Goal: Task Accomplishment & Management: Use online tool/utility

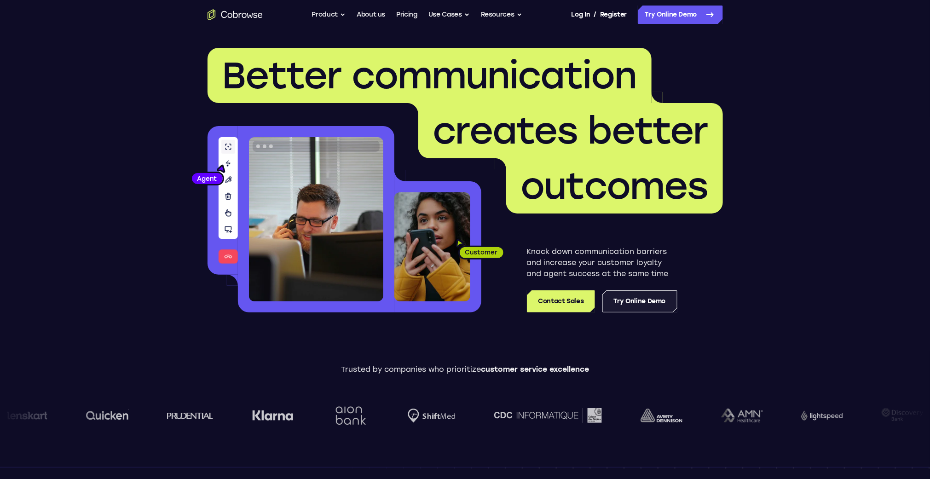
click at [655, 301] on link "Try Online Demo" at bounding box center [639, 301] width 75 height 22
click at [642, 302] on link "Try Online Demo" at bounding box center [639, 301] width 75 height 22
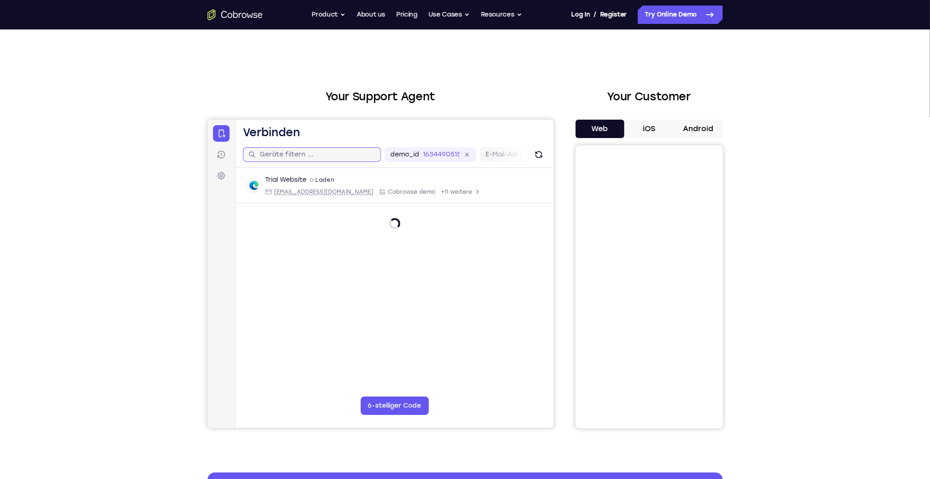
click at [301, 155] on input "text" at bounding box center [317, 154] width 116 height 9
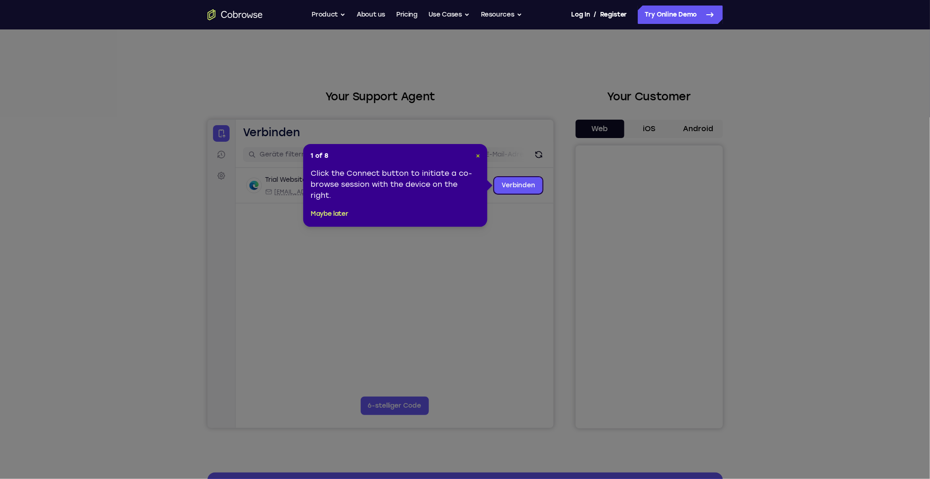
click at [478, 154] on span "×" at bounding box center [478, 156] width 4 height 8
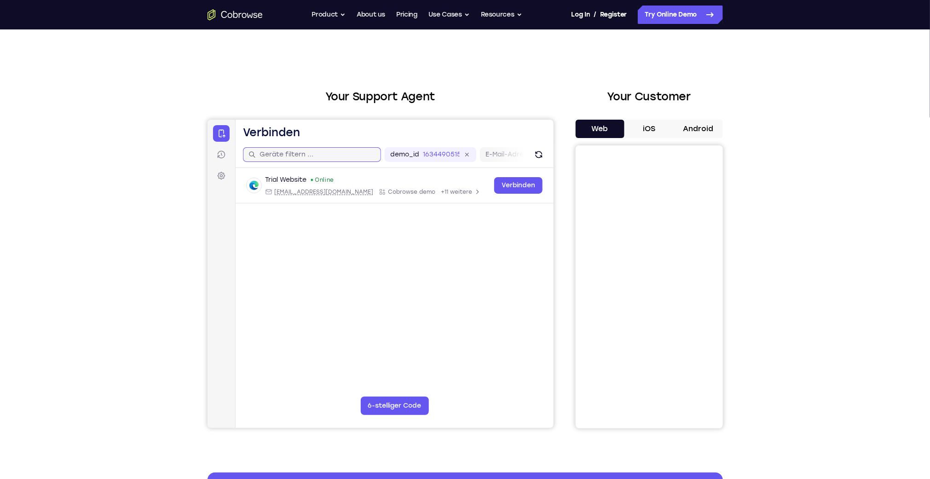
click at [318, 154] on input "text" at bounding box center [317, 154] width 116 height 9
paste input "deeple.com"
type input "deeple.com"
click at [220, 133] on icon at bounding box center [220, 132] width 9 height 9
click at [219, 150] on icon at bounding box center [220, 154] width 9 height 9
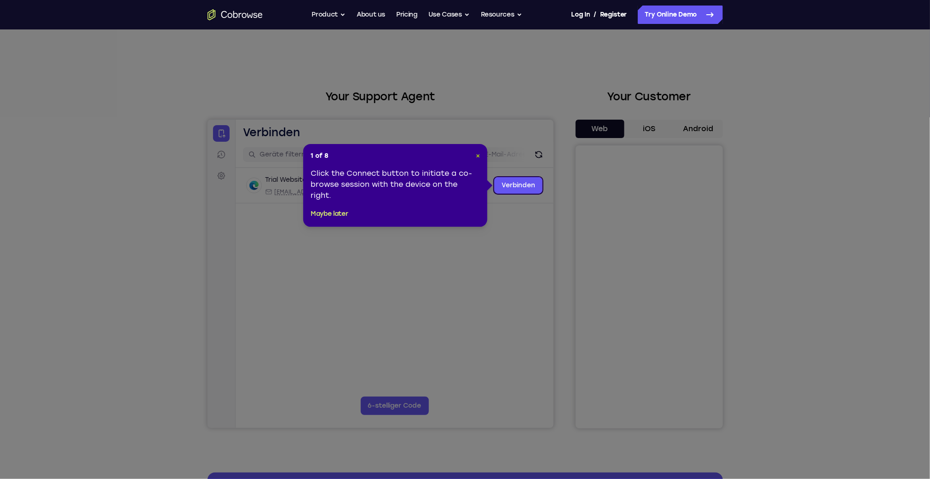
click at [477, 155] on span "×" at bounding box center [478, 156] width 4 height 8
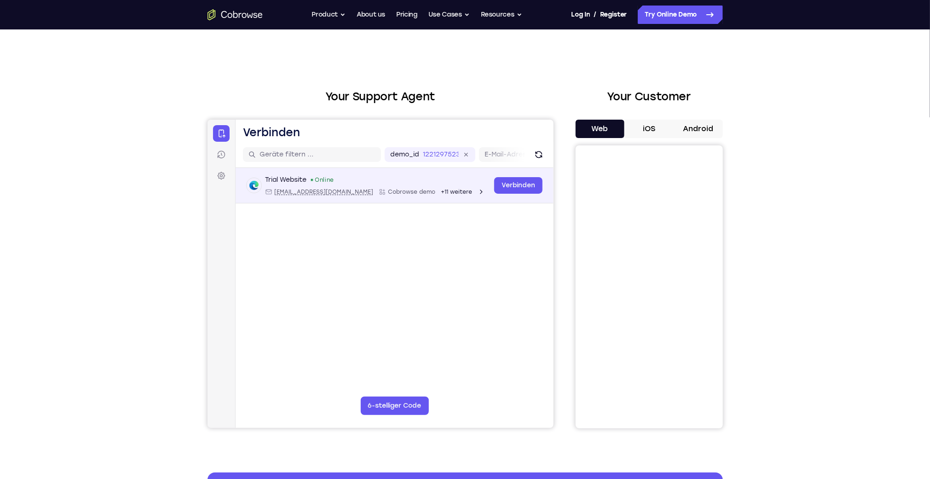
click at [457, 186] on div "Trial Website Online web@example.com Cobrowse demo +11 weitere" at bounding box center [367, 185] width 242 height 20
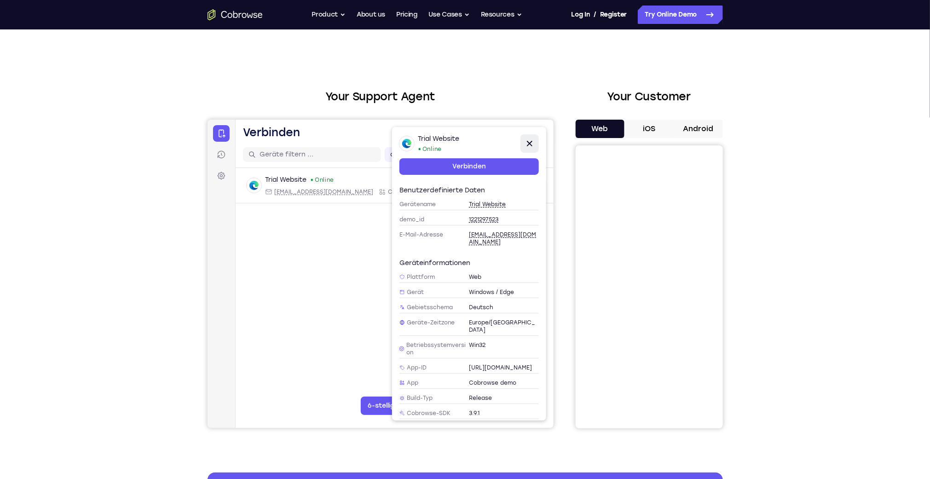
click at [532, 143] on icon at bounding box center [529, 143] width 11 height 11
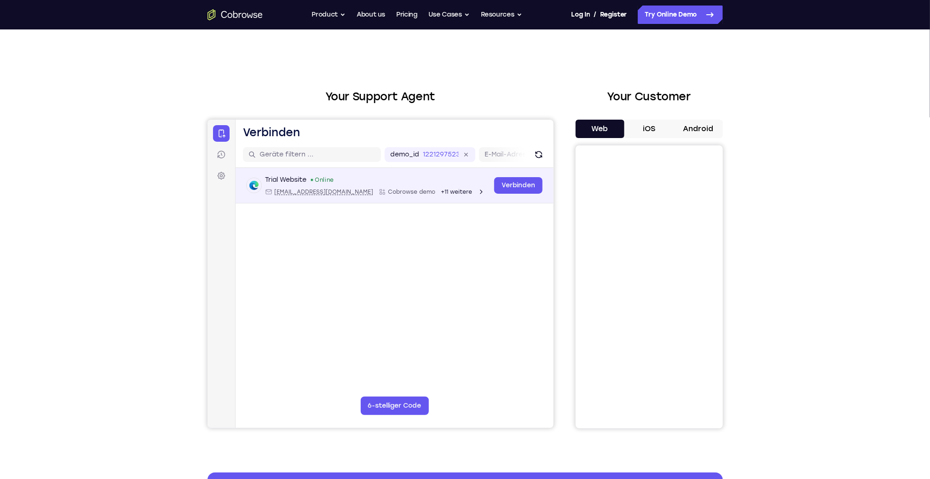
click at [308, 192] on span "web@example.com" at bounding box center [323, 191] width 99 height 7
type input "web@example.com"
click at [505, 187] on link "Verbinden" at bounding box center [518, 185] width 48 height 17
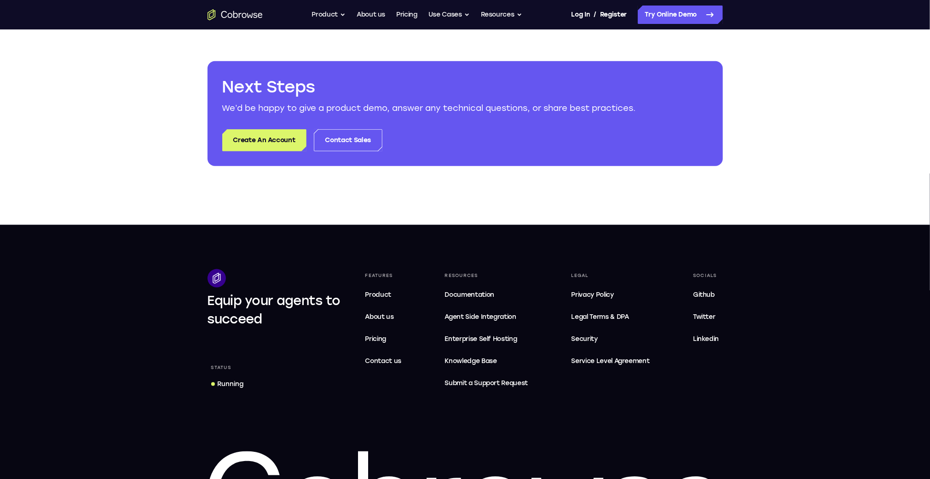
scroll to position [418, 0]
